Goal: Task Accomplishment & Management: Complete application form

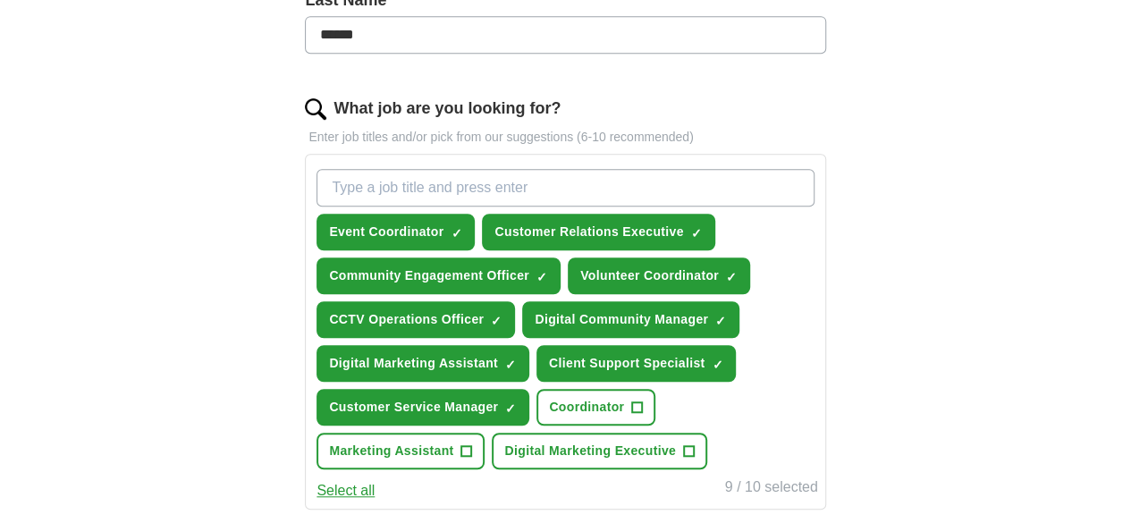
scroll to position [537, 0]
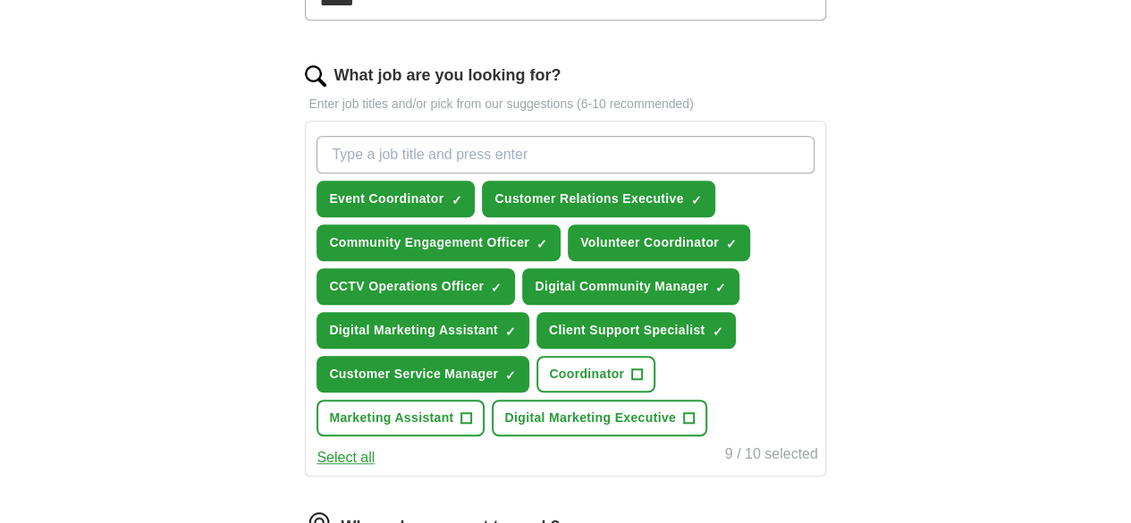
click at [599, 136] on input "What job are you looking for?" at bounding box center [565, 155] width 497 height 38
type input "CCTV"
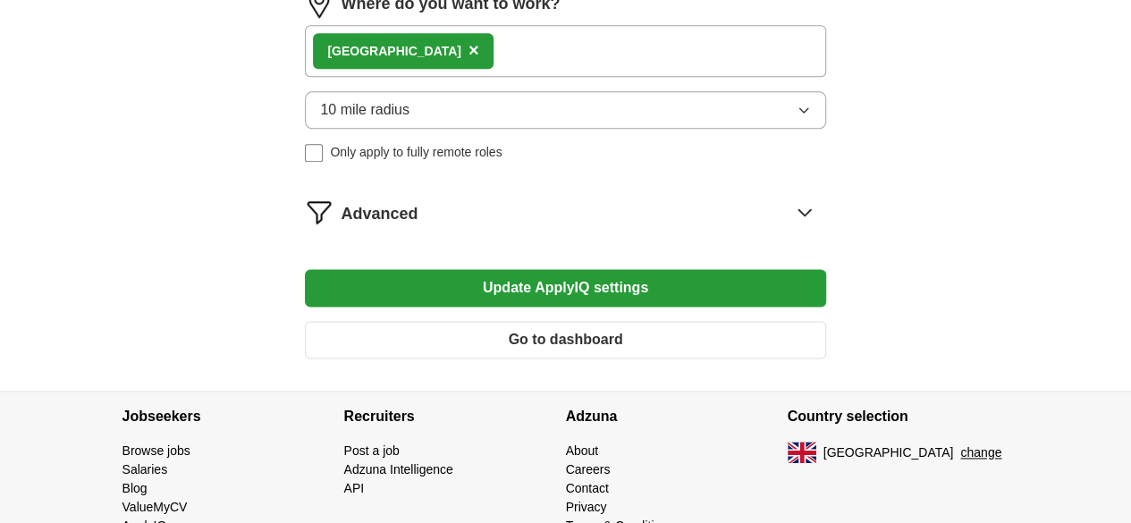
scroll to position [1052, 0]
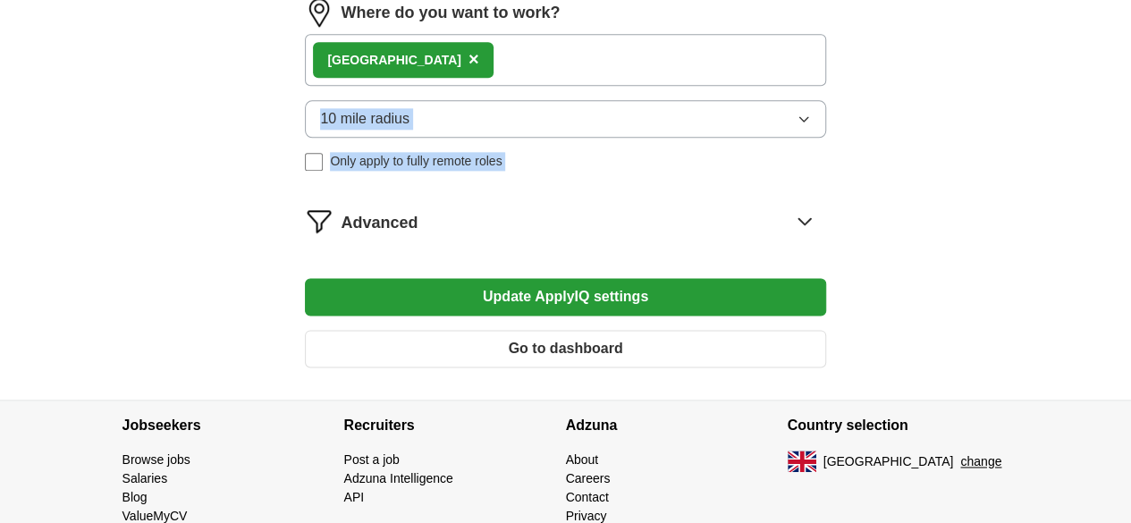
drag, startPoint x: 1128, startPoint y: 326, endPoint x: 1123, endPoint y: 210, distance: 116.4
click at [641, 316] on button "Update ApplyIQ settings" at bounding box center [565, 297] width 520 height 38
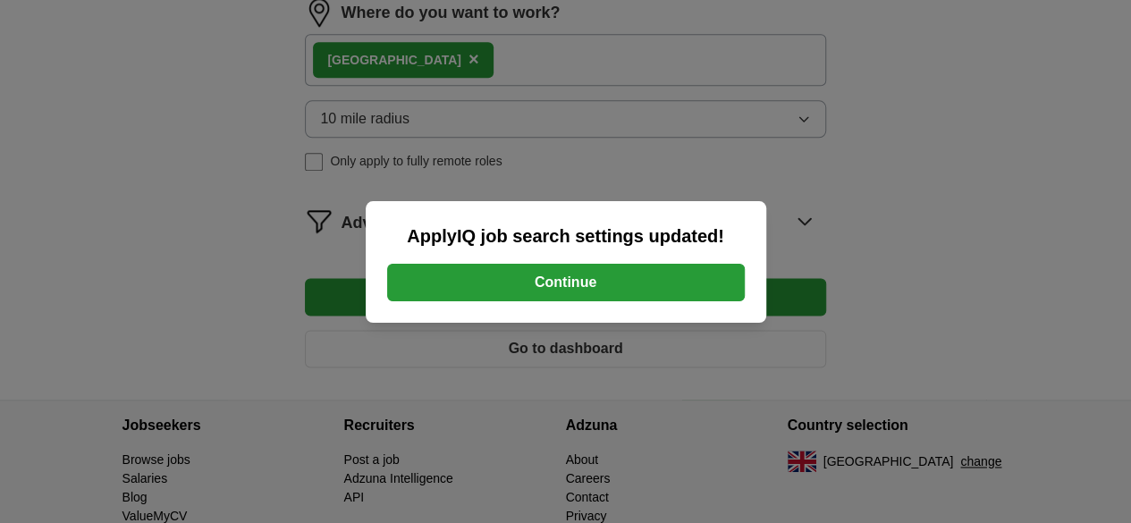
click at [576, 286] on button "Continue" at bounding box center [566, 283] width 358 height 38
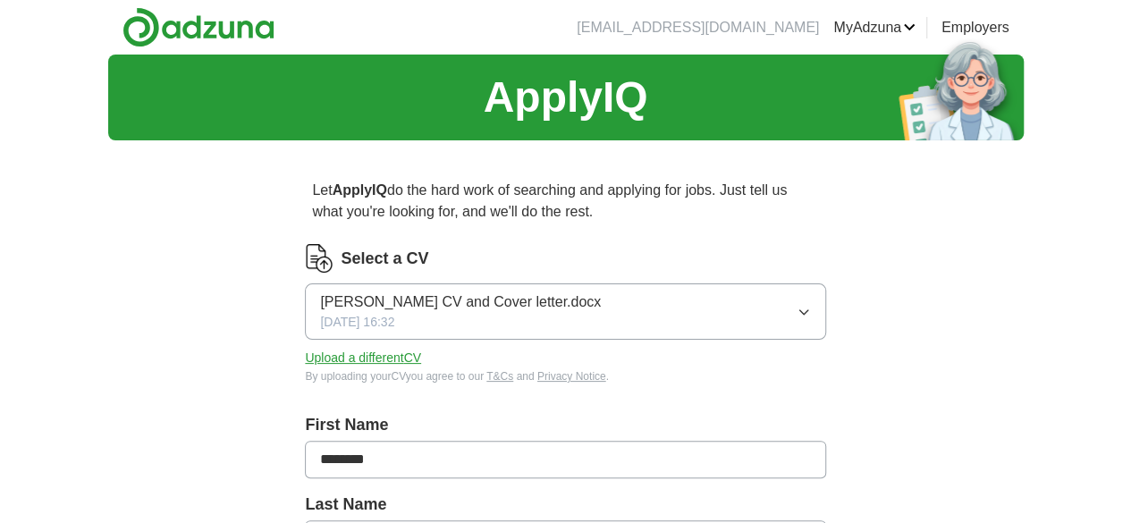
click at [1024, 93] on img at bounding box center [961, 89] width 125 height 103
click at [143, 41] on img at bounding box center [199, 27] width 152 height 40
